Goal: Book appointment/travel/reservation

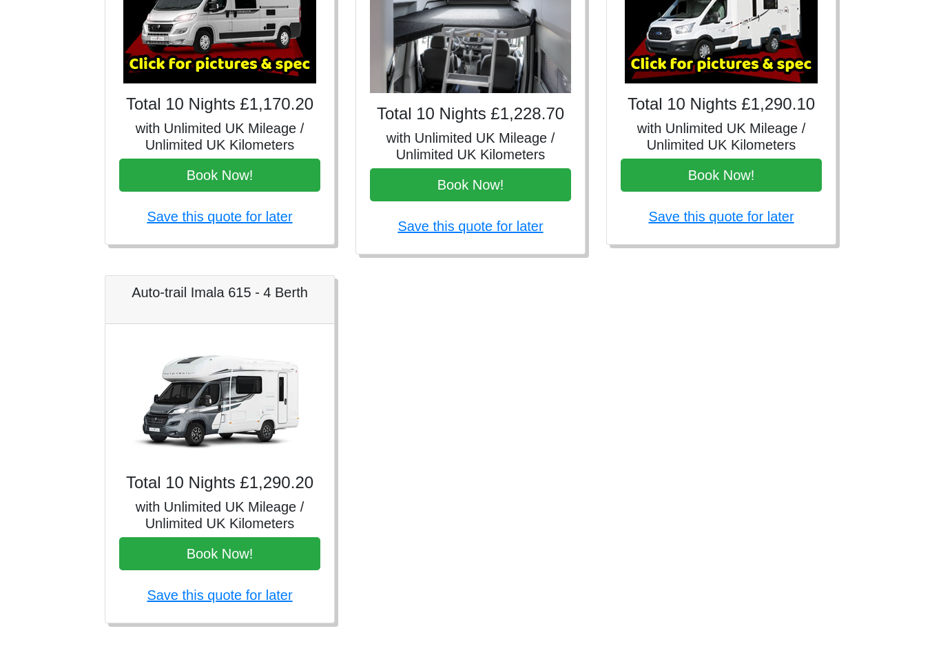
scroll to position [699, 0]
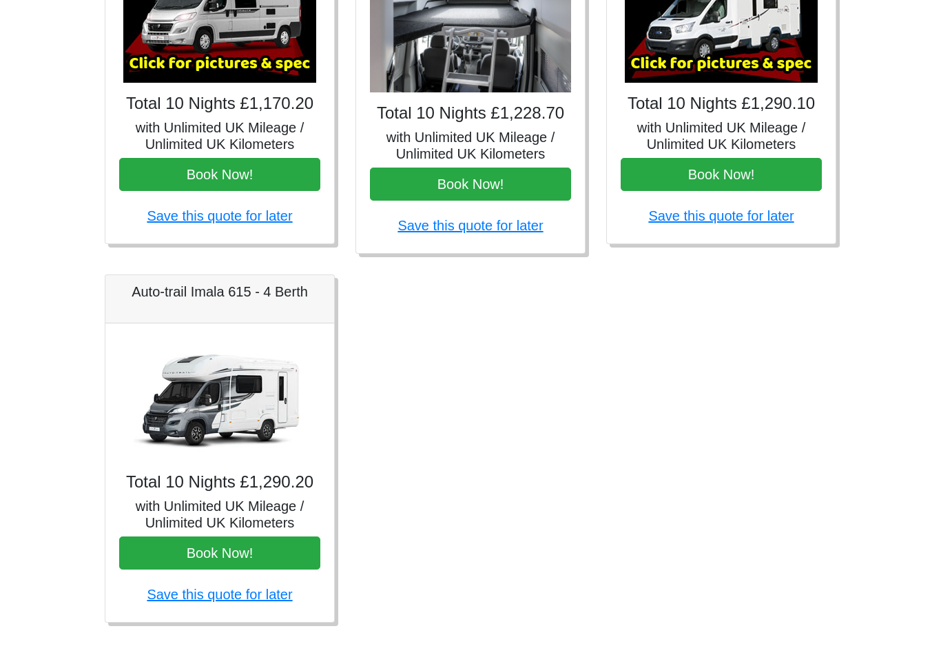
click at [210, 547] on button "Book Now!" at bounding box center [219, 553] width 201 height 33
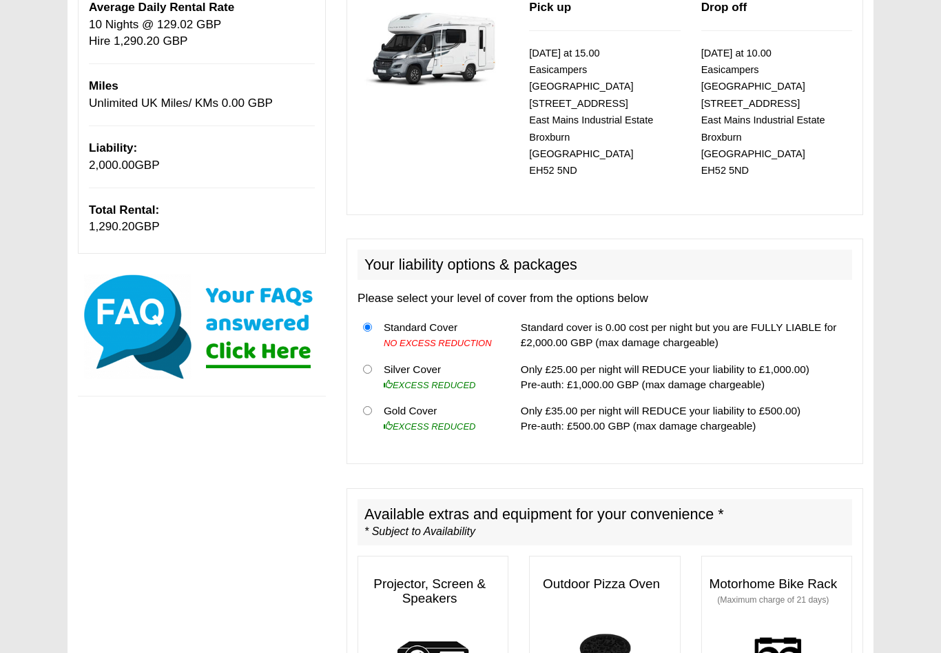
scroll to position [223, 0]
click at [371, 406] on input "radio" at bounding box center [367, 410] width 9 height 9
radio input "true"
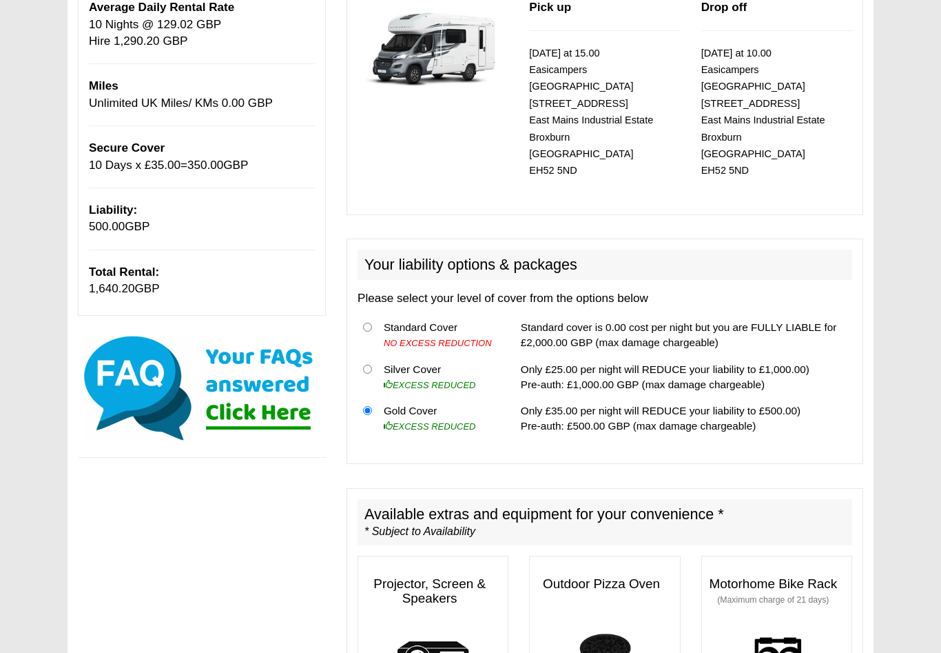
click at [370, 365] on input "radio" at bounding box center [367, 369] width 9 height 9
radio input "true"
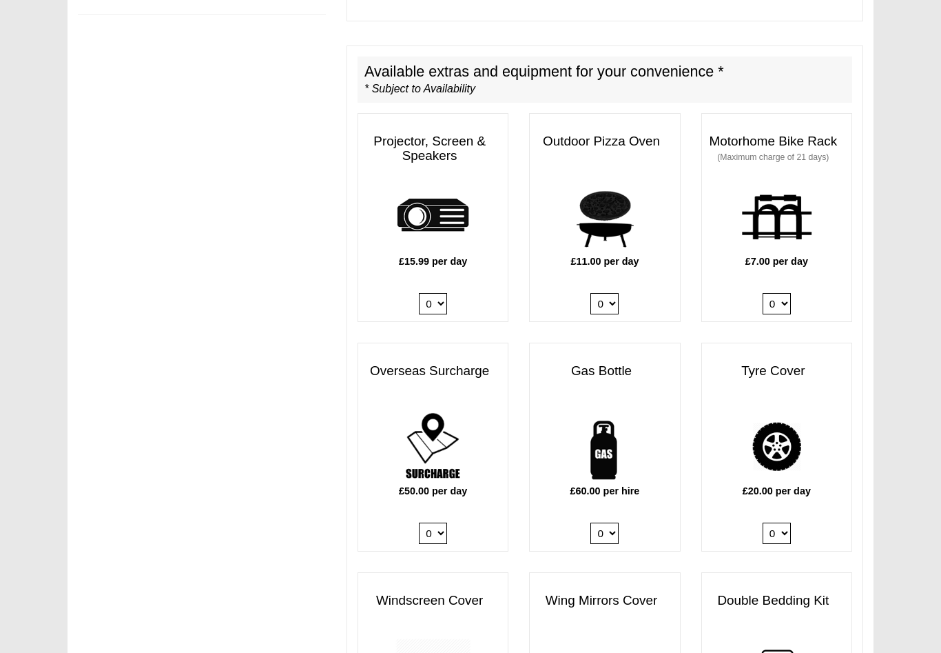
scroll to position [663, 0]
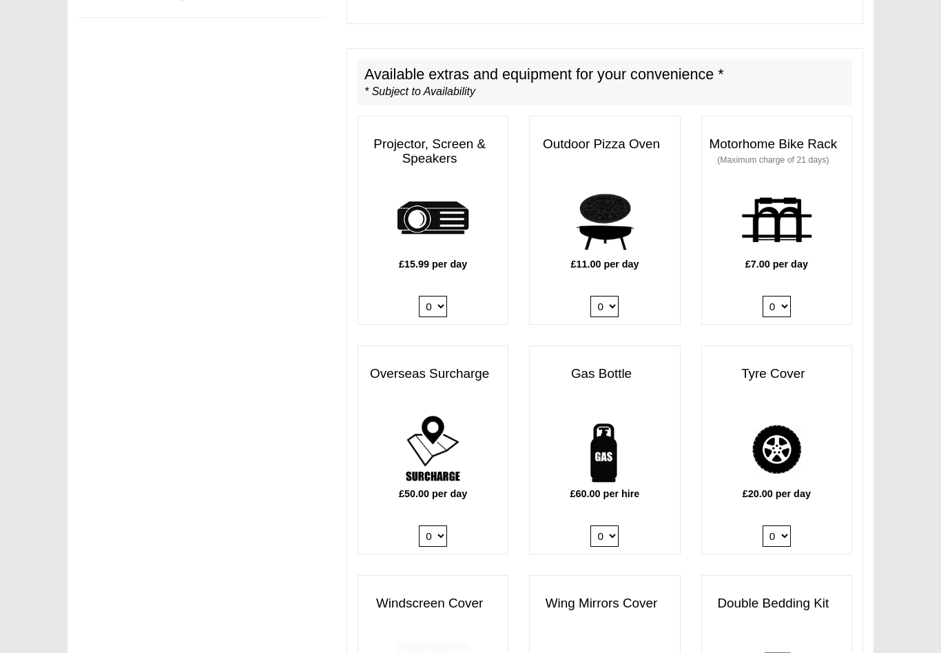
click at [606, 525] on select "0 1" at bounding box center [605, 535] width 28 height 21
select select "Gas Bottle x QTY 1 @ 60.00 GBP per hire."
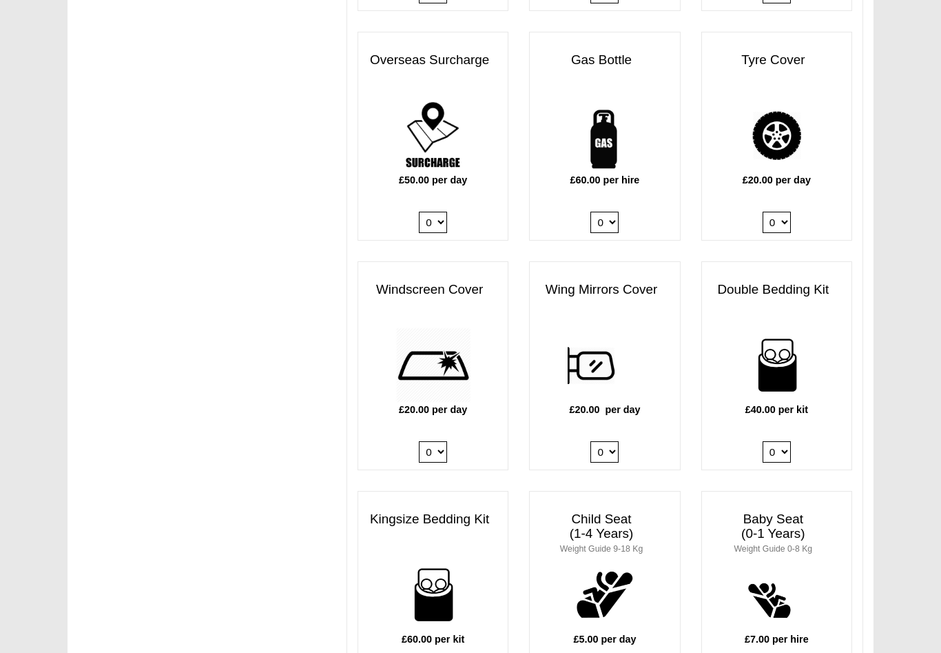
scroll to position [977, 0]
select select "Kingsize Bedding Kit x QTY 1 @ 60.00 GBP per kit."
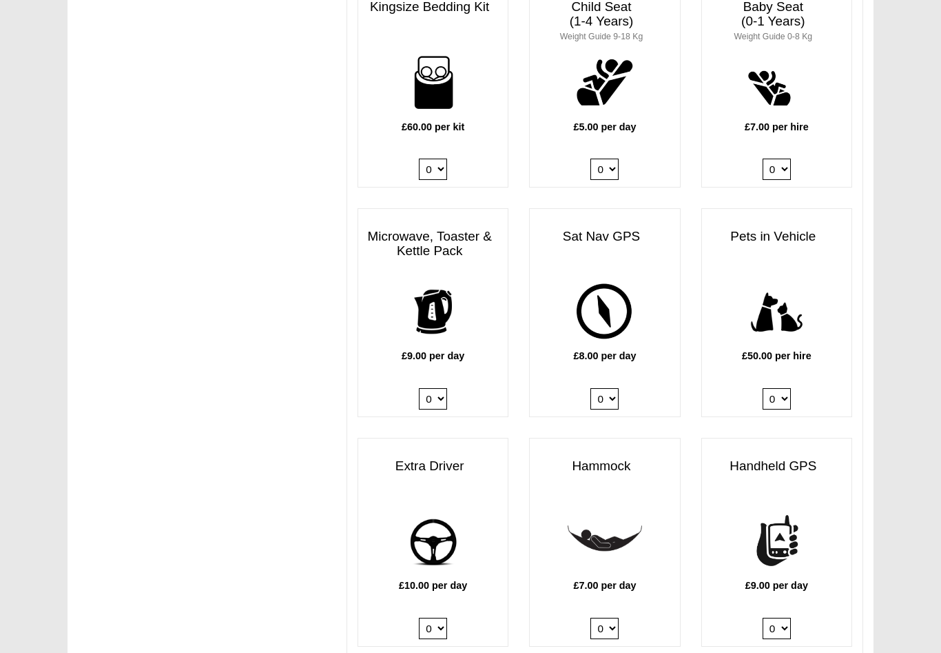
scroll to position [1488, 0]
click at [431, 389] on select "0 1" at bounding box center [433, 399] width 28 height 21
select select "Kitchen Pack x QTY 1 @ 9.00 GBP per day."
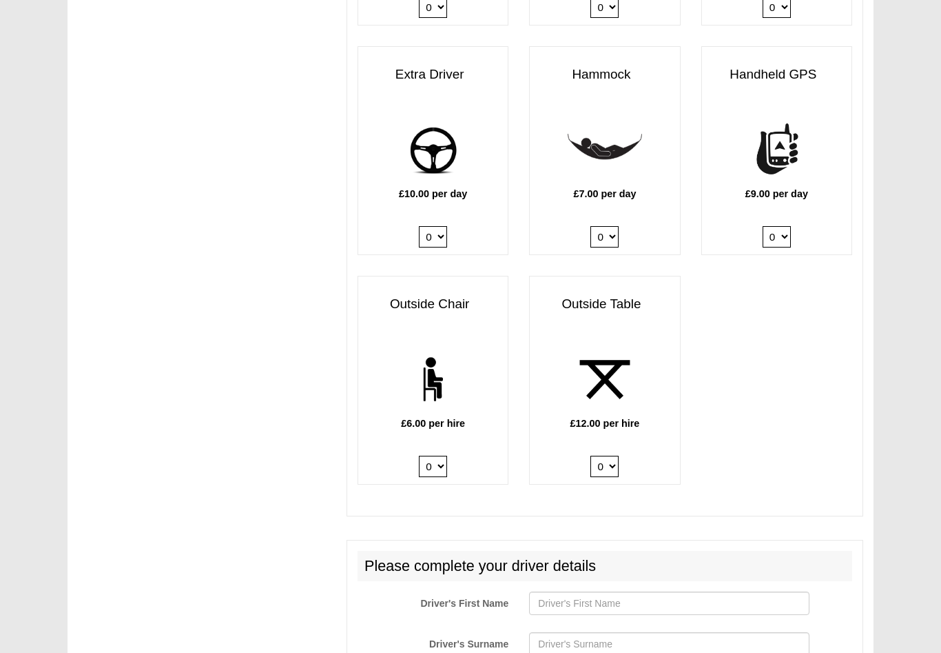
click at [433, 456] on select "0 1 2 3 4 5 6" at bounding box center [433, 466] width 28 height 21
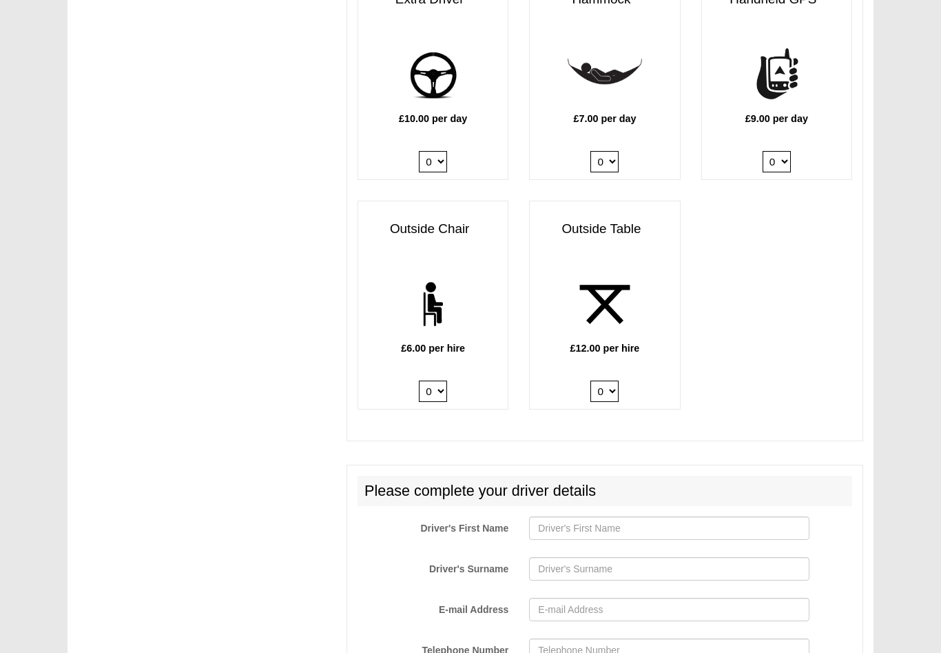
scroll to position [1955, 0]
click at [433, 380] on select "0 1 2 3 4 5 6" at bounding box center [433, 390] width 28 height 21
select select "Outside Chair x QTY 2 @ 6.00 GBP per hire."
click at [601, 380] on select "0 1 2" at bounding box center [605, 390] width 28 height 21
select select "Outside Table x QTY 1 @ 12.00 GBP per hire."
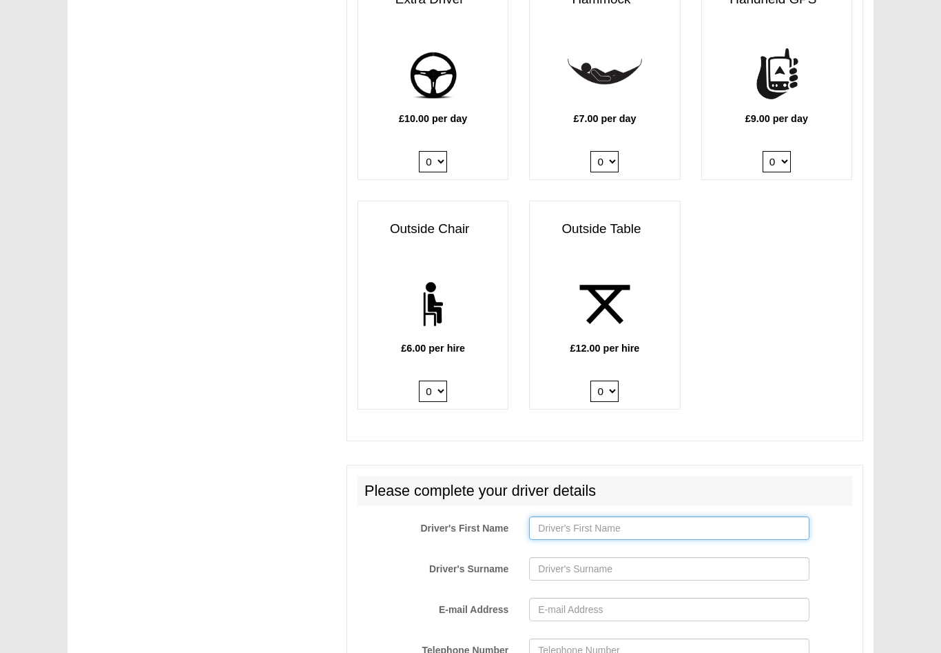
click at [555, 516] on input "Driver's First Name" at bounding box center [669, 527] width 280 height 23
type input "[PERSON_NAME]"
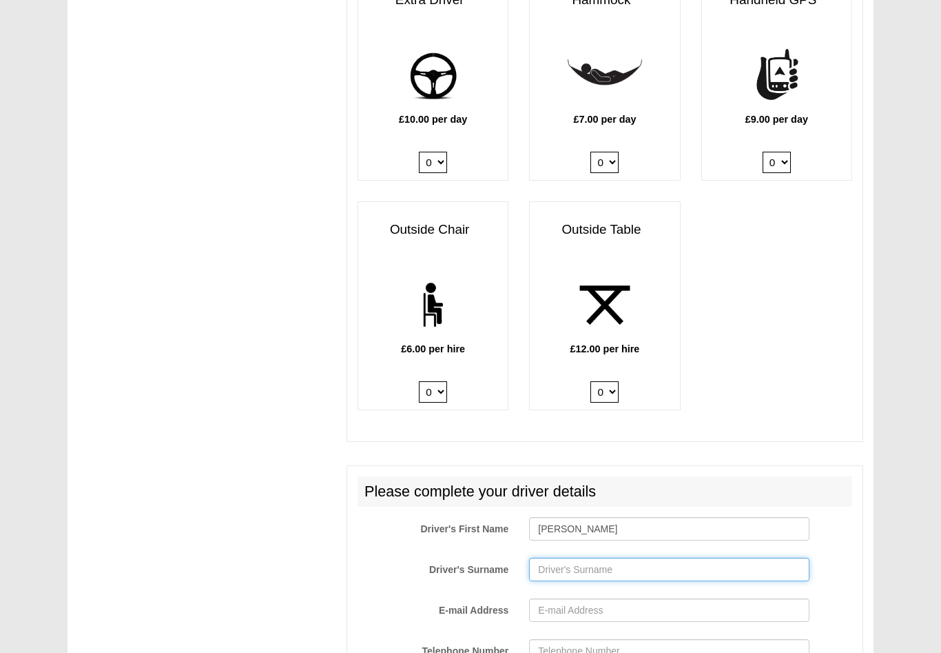
type input "Hogt"
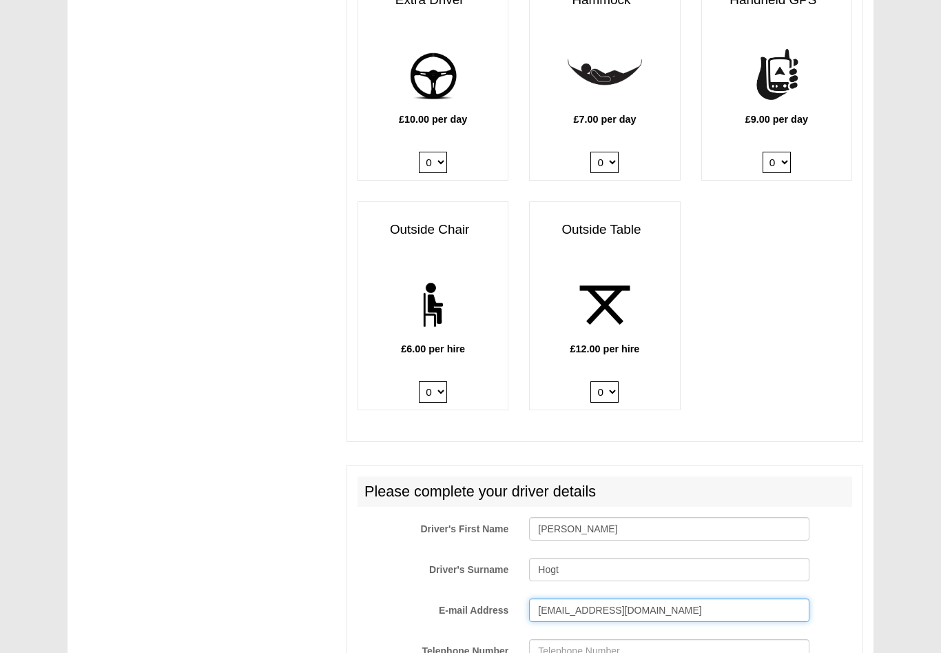
type input "[EMAIL_ADDRESS][DOMAIN_NAME]"
click at [562, 639] on input "Telephone Number" at bounding box center [669, 650] width 280 height 23
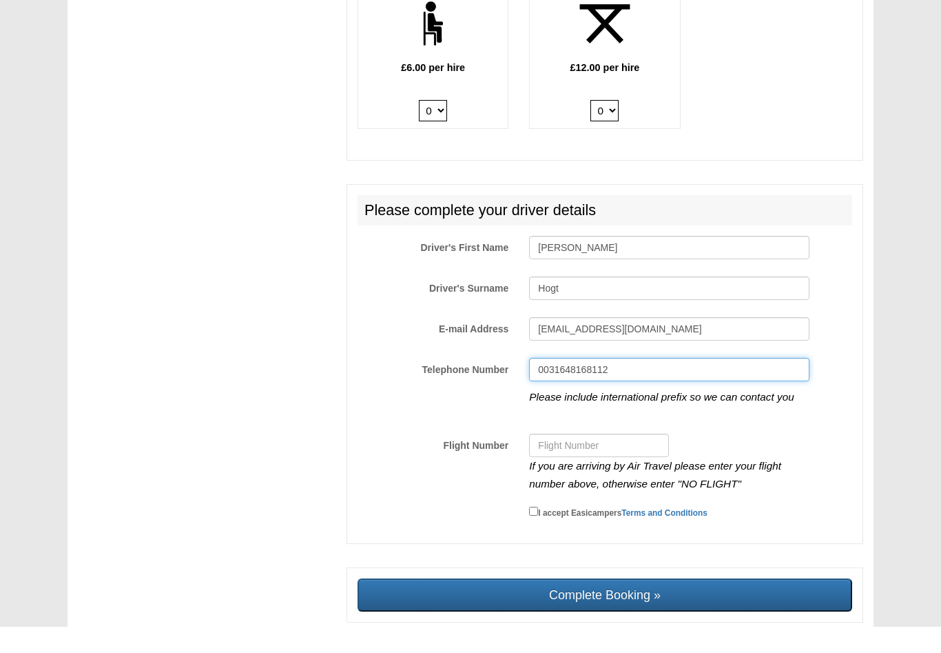
type input "0031648168112"
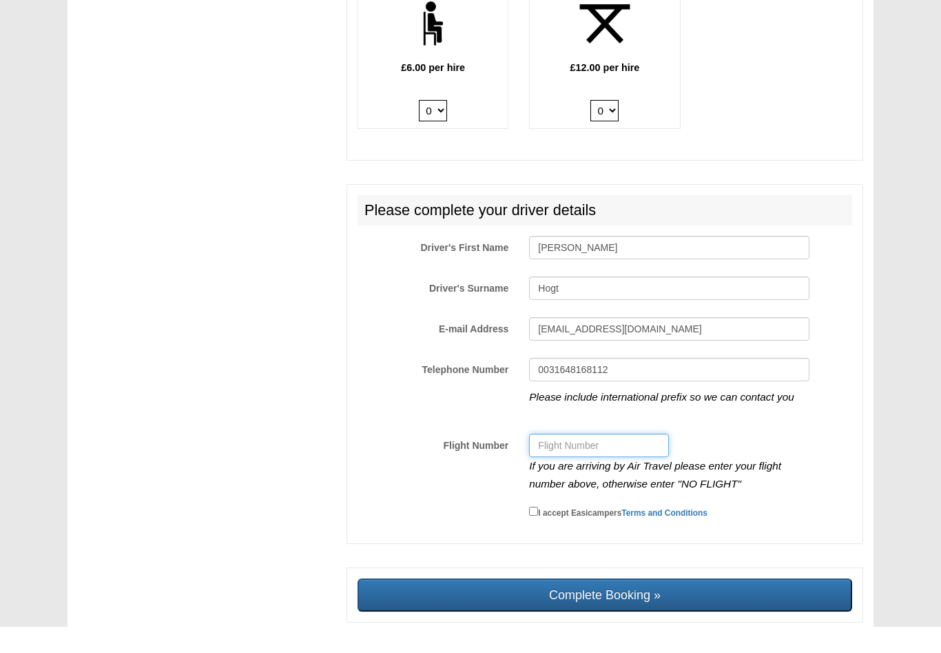
click at [553, 460] on input "Flight Number" at bounding box center [599, 471] width 140 height 23
type input "no flight"
click at [532, 533] on input "I accept Easicampers Terms and Conditions" at bounding box center [533, 537] width 9 height 9
checkbox input "true"
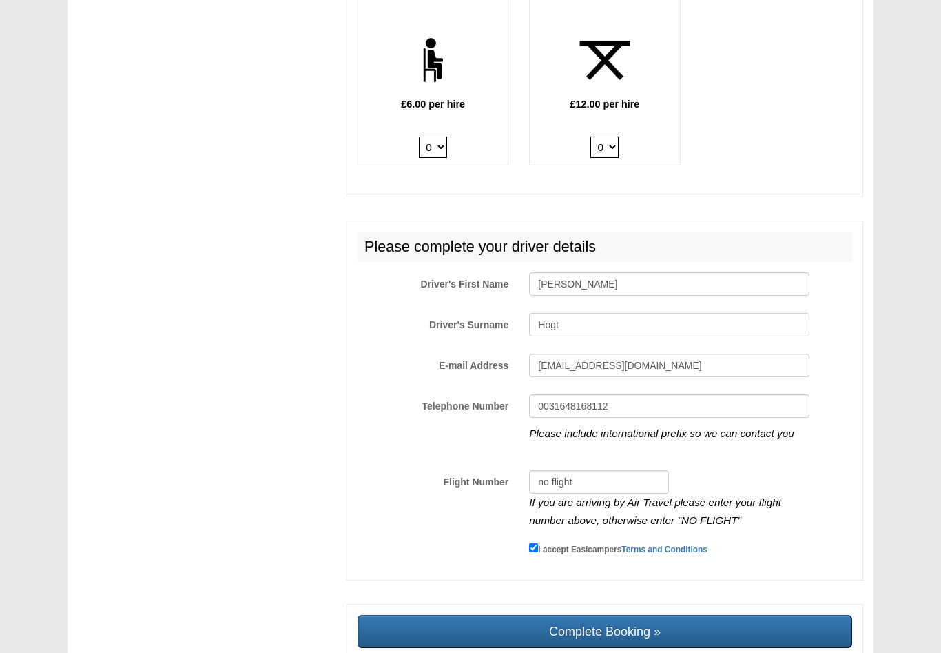
click at [564, 615] on input "Complete Booking »" at bounding box center [605, 631] width 495 height 33
type input "Sending, please wait..."
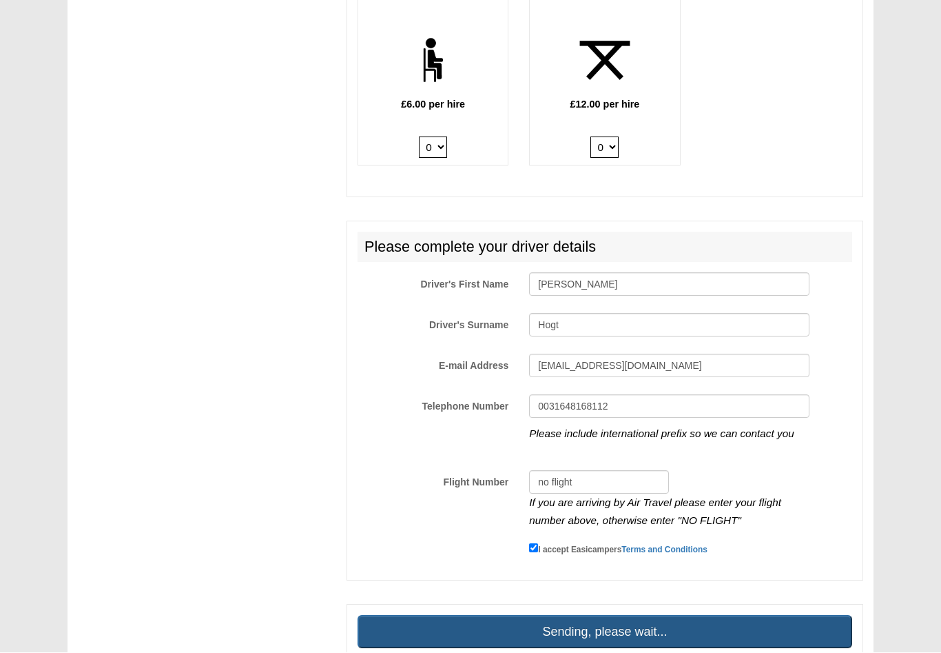
scroll to position [2221, 0]
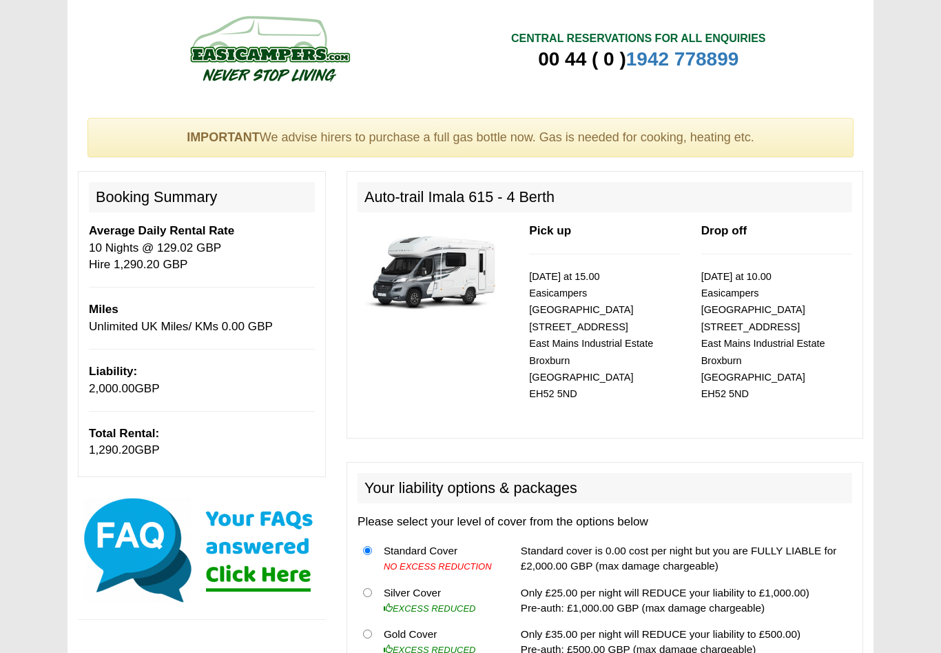
scroll to position [54, 0]
